Goal: Information Seeking & Learning: Learn about a topic

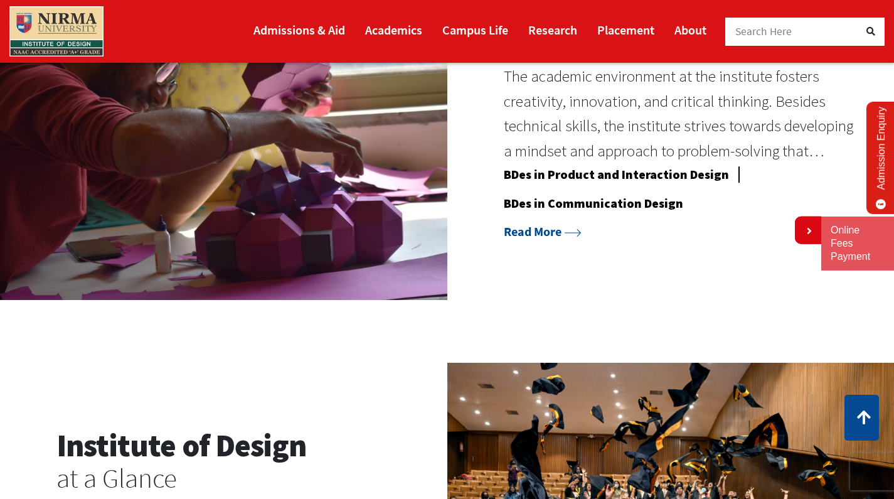
scroll to position [1066, 0]
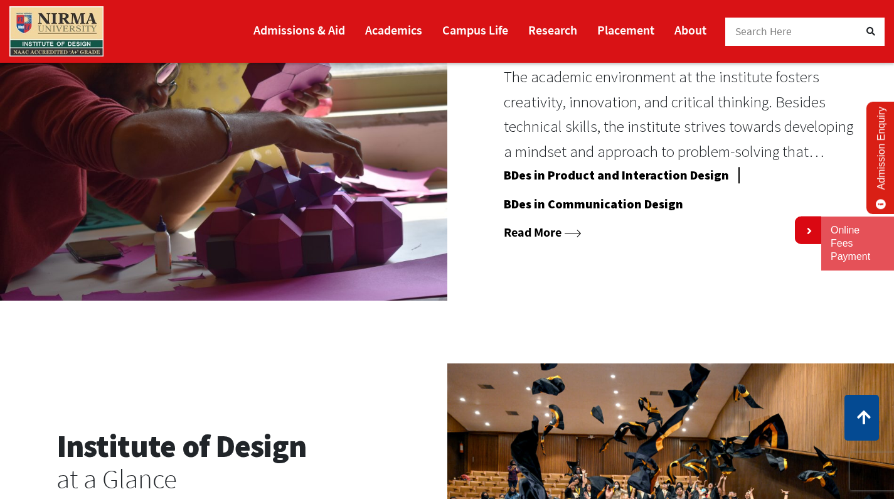
click at [544, 225] on link "Read More" at bounding box center [543, 232] width 78 height 16
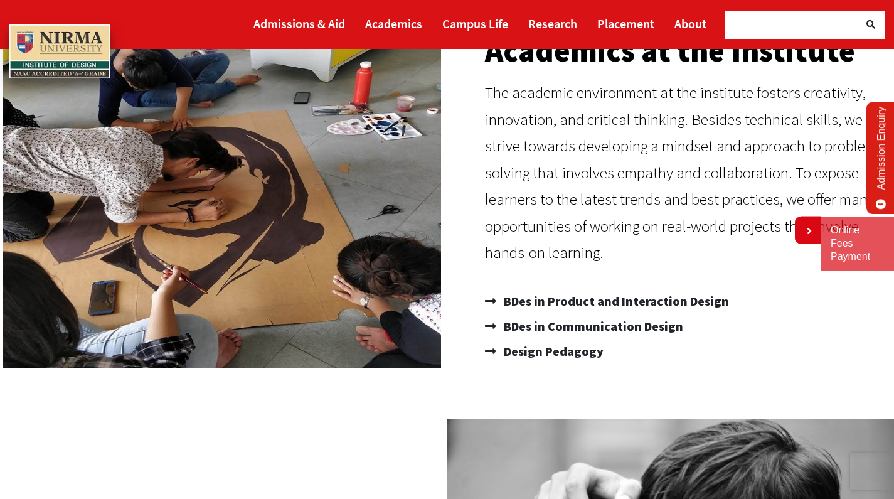
scroll to position [128, 0]
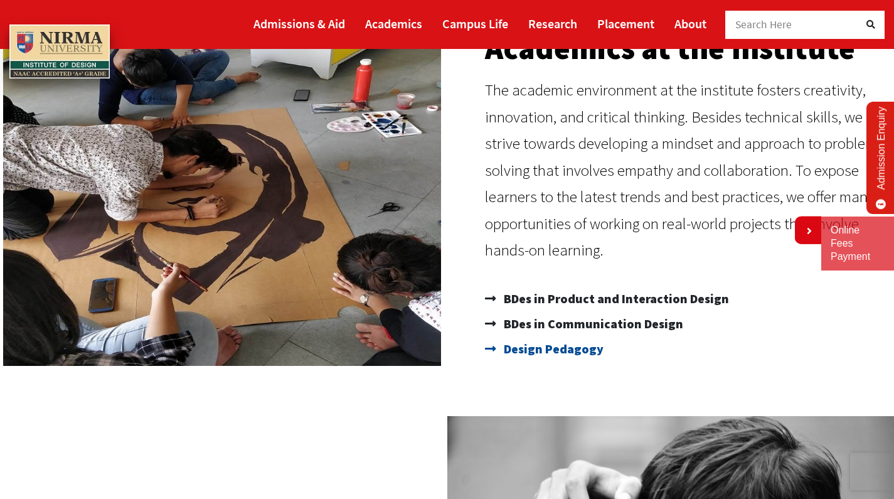
click at [528, 348] on span "Design Pedagogy" at bounding box center [552, 348] width 103 height 25
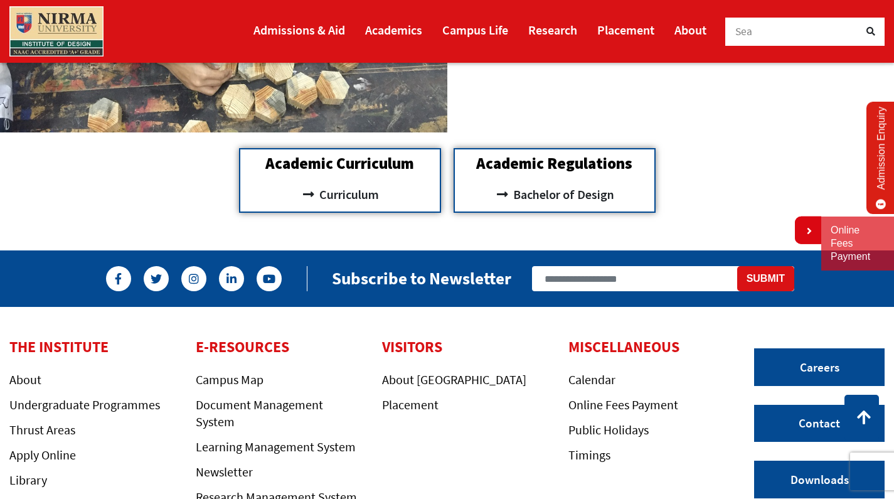
scroll to position [1151, 0]
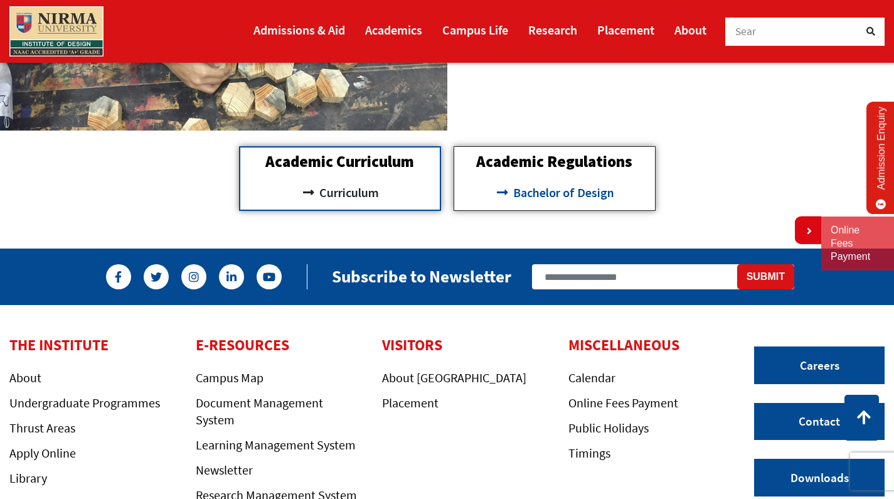
click at [550, 186] on span "Bachelor of Design" at bounding box center [562, 192] width 104 height 21
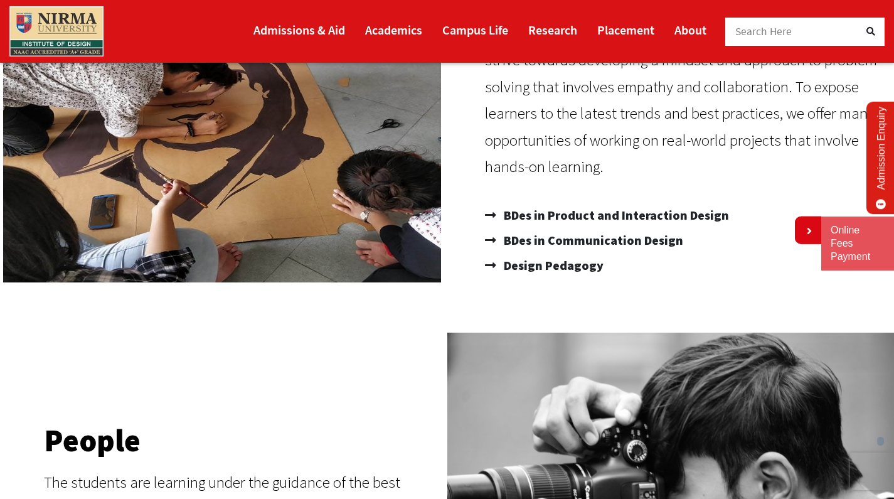
scroll to position [233, 0]
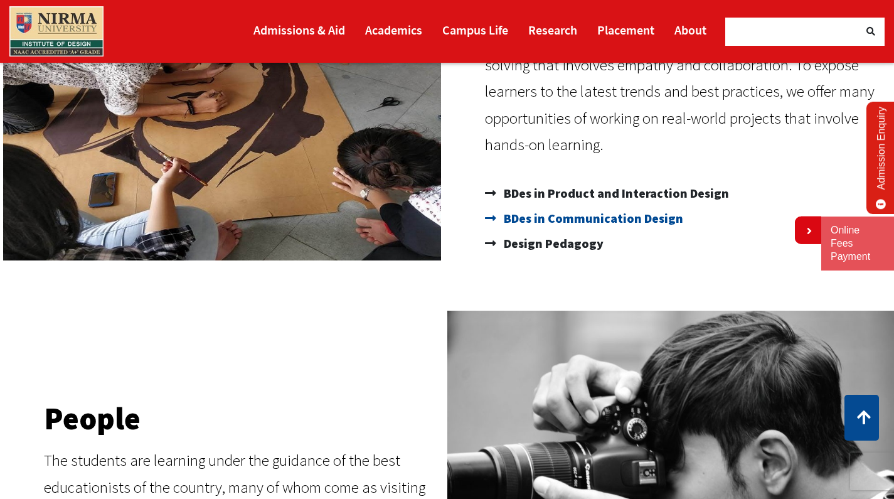
click at [585, 211] on span "BDes in Communication Design" at bounding box center [592, 218] width 183 height 25
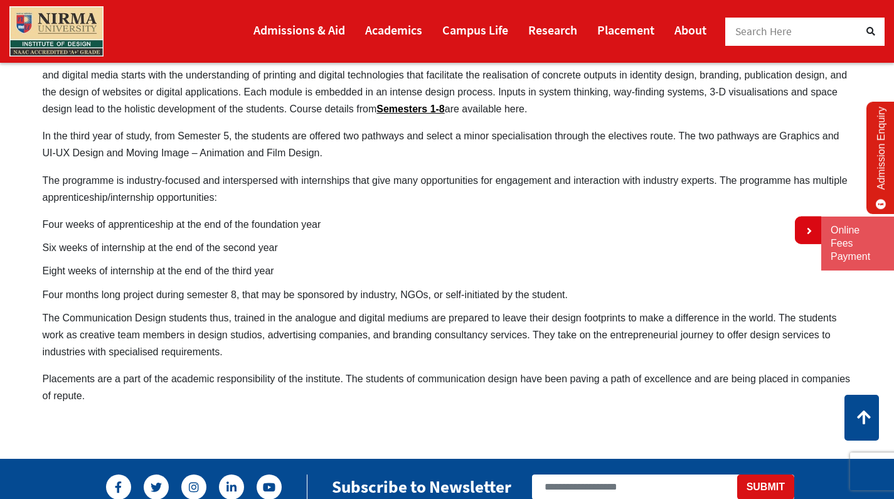
scroll to position [853, 0]
